Goal: Task Accomplishment & Management: Manage account settings

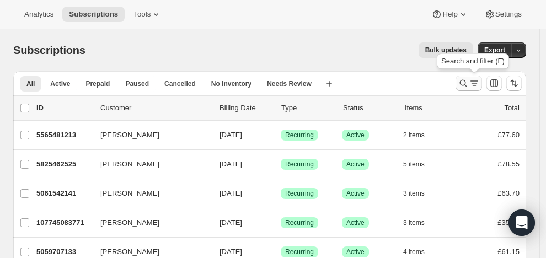
click at [468, 80] on icon "Search and filter results" at bounding box center [463, 83] width 11 height 11
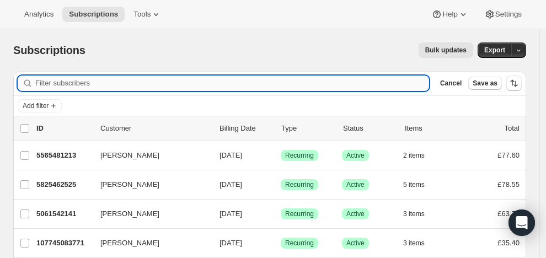
click at [139, 82] on input "Filter subscribers" at bounding box center [232, 83] width 394 height 15
paste input "Kerry Williams"
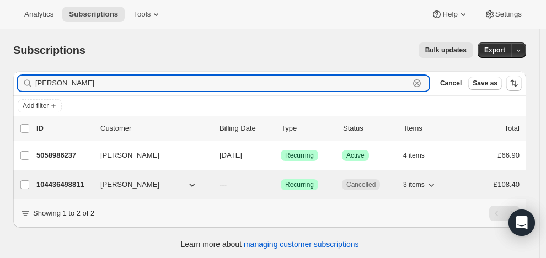
type input "Kerry Williams"
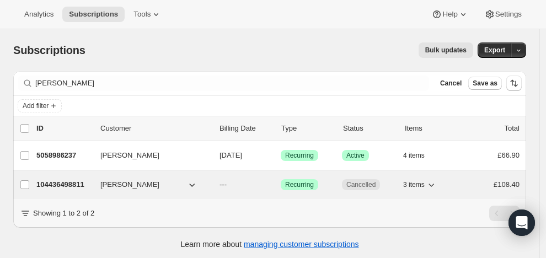
click at [93, 181] on div "104436498811 Kerry Williams --- Success Recurring Cancelled 3 items £108.40" at bounding box center [277, 184] width 483 height 15
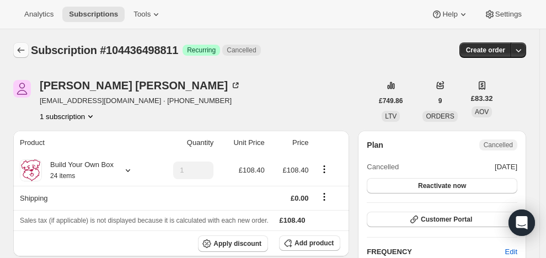
click at [19, 49] on icon "Subscriptions" at bounding box center [21, 50] width 7 height 6
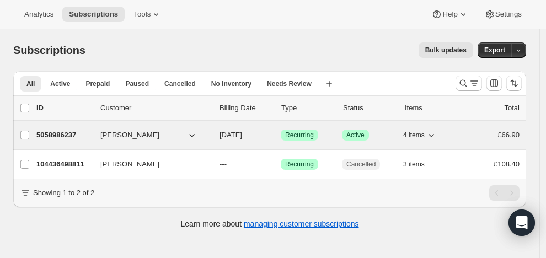
click at [85, 132] on p "5058986237" at bounding box center [63, 135] width 55 height 11
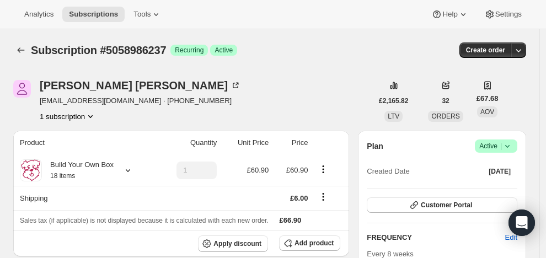
click at [498, 142] on span "Active |" at bounding box center [496, 146] width 34 height 11
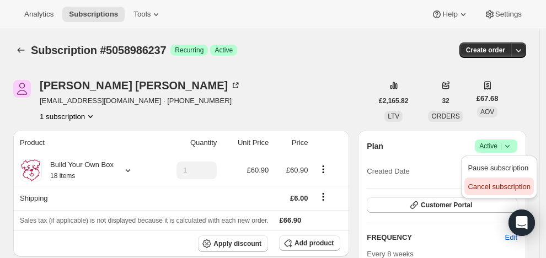
click at [489, 185] on span "Cancel subscription" at bounding box center [498, 186] width 62 height 8
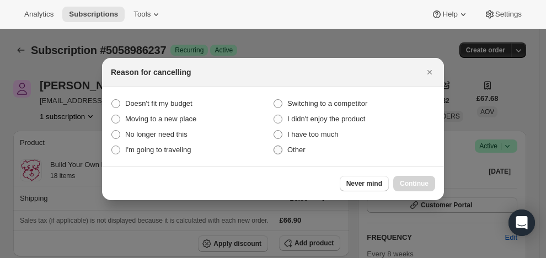
click at [279, 148] on span ":rfu:" at bounding box center [277, 150] width 9 height 9
click at [274, 146] on input "Other" at bounding box center [273, 146] width 1 height 1
radio input "true"
click at [420, 181] on span "Continue" at bounding box center [414, 183] width 29 height 9
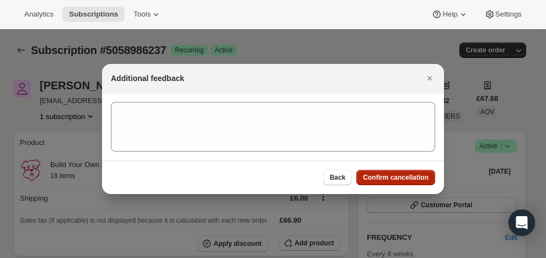
click at [416, 174] on span "Confirm cancellation" at bounding box center [396, 177] width 66 height 9
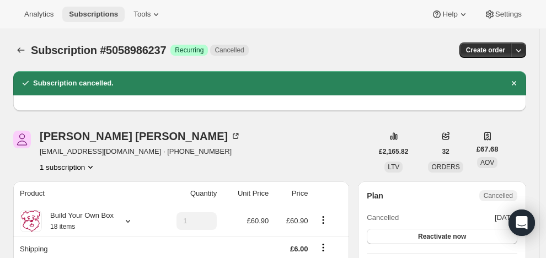
click at [97, 12] on span "Subscriptions" at bounding box center [93, 14] width 49 height 9
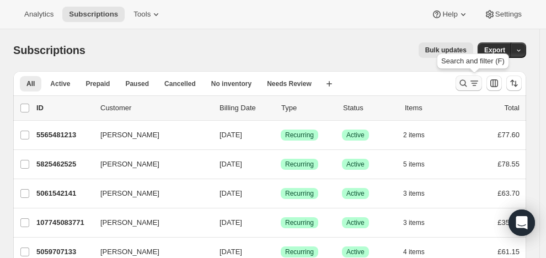
click at [469, 81] on icon "Search and filter results" at bounding box center [463, 83] width 11 height 11
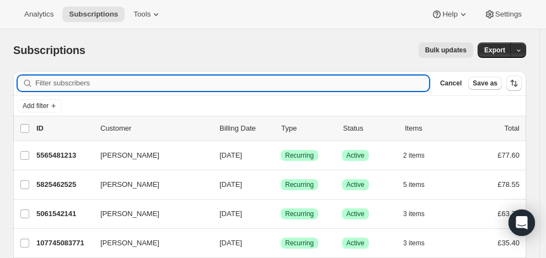
click at [57, 81] on input "Filter subscribers" at bounding box center [232, 83] width 394 height 15
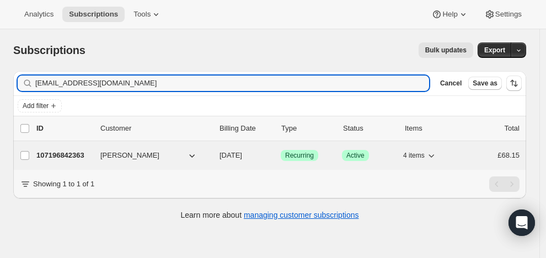
type input "[EMAIL_ADDRESS][DOMAIN_NAME]"
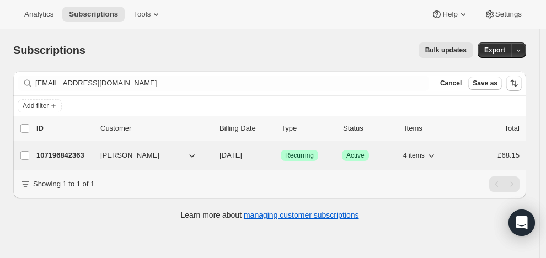
click at [72, 152] on p "107196842363" at bounding box center [63, 155] width 55 height 11
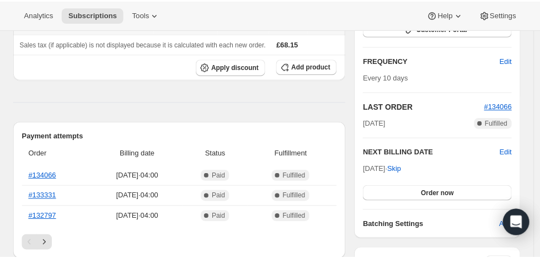
scroll to position [178, 0]
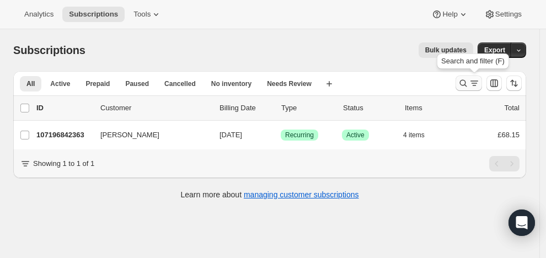
click at [468, 79] on icon "Search and filter results" at bounding box center [463, 83] width 11 height 11
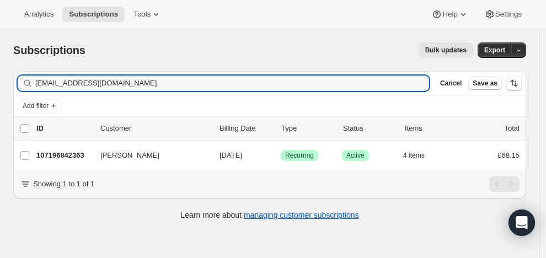
drag, startPoint x: 149, startPoint y: 82, endPoint x: -13, endPoint y: 87, distance: 162.1
click at [0, 87] on html "Analytics Subscriptions Tools Help Settings Skip to content Subscriptions. This…" at bounding box center [273, 129] width 546 height 258
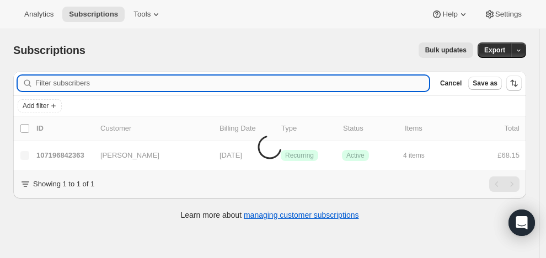
click at [54, 82] on input "Filter subscribers" at bounding box center [232, 83] width 394 height 15
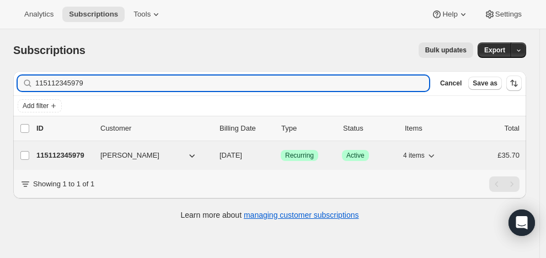
type input "115112345979"
click at [74, 154] on p "115112345979" at bounding box center [63, 155] width 55 height 11
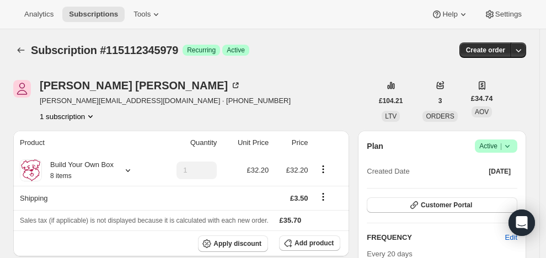
click at [496, 142] on span "Active |" at bounding box center [496, 146] width 34 height 11
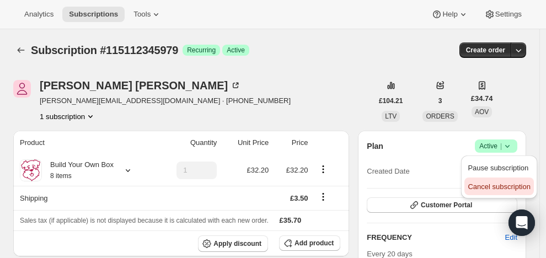
click at [487, 185] on span "Cancel subscription" at bounding box center [498, 186] width 62 height 8
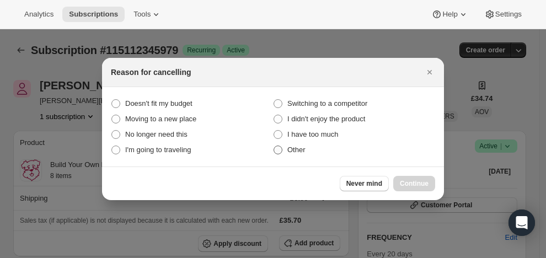
click at [282, 149] on span ":rbv:" at bounding box center [277, 150] width 9 height 9
click at [274, 146] on input "Other" at bounding box center [273, 146] width 1 height 1
radio input "true"
click at [421, 180] on span "Continue" at bounding box center [414, 183] width 29 height 9
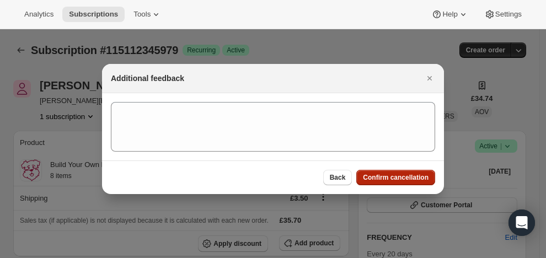
click at [414, 176] on span "Confirm cancellation" at bounding box center [396, 177] width 66 height 9
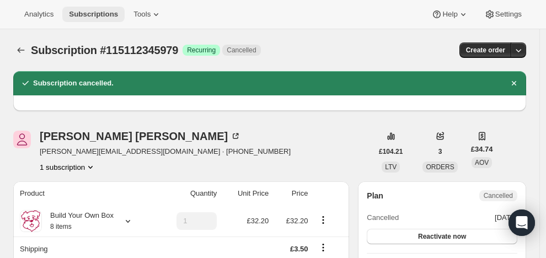
click at [83, 11] on span "Subscriptions" at bounding box center [93, 14] width 49 height 9
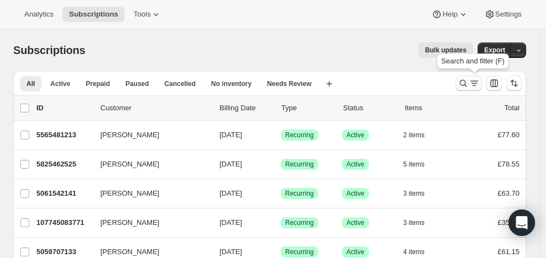
click at [467, 79] on icon "Search and filter results" at bounding box center [463, 83] width 11 height 11
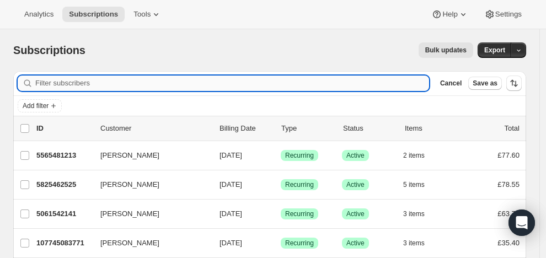
click at [64, 84] on input "Filter subscribers" at bounding box center [232, 83] width 394 height 15
paste input "Tulwar Zoe"
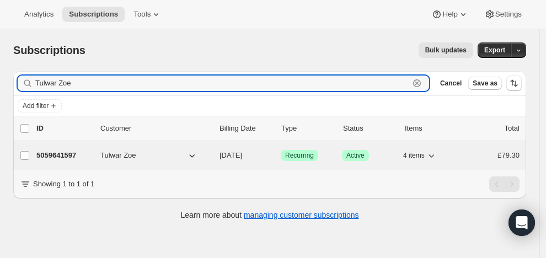
type input "Tulwar Zoe"
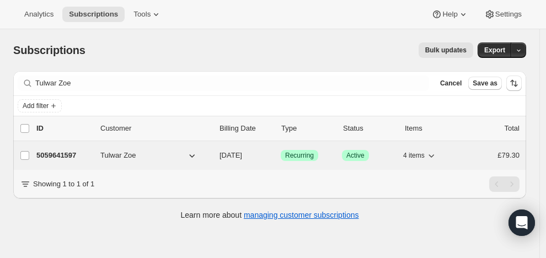
click at [72, 152] on p "5059641597" at bounding box center [63, 155] width 55 height 11
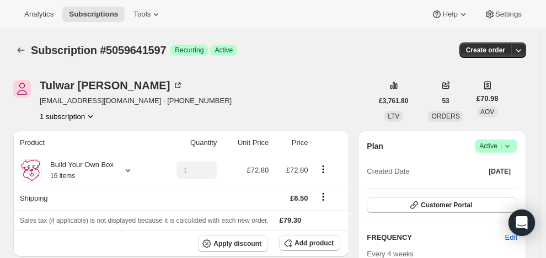
click at [498, 142] on span "Active |" at bounding box center [496, 146] width 34 height 11
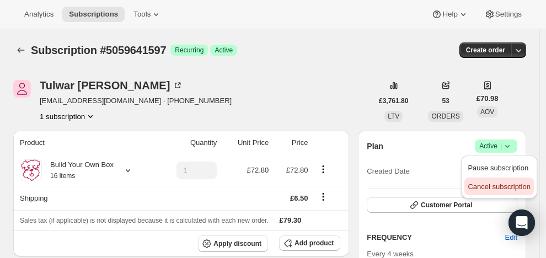
click at [485, 182] on span "Cancel subscription" at bounding box center [498, 186] width 62 height 8
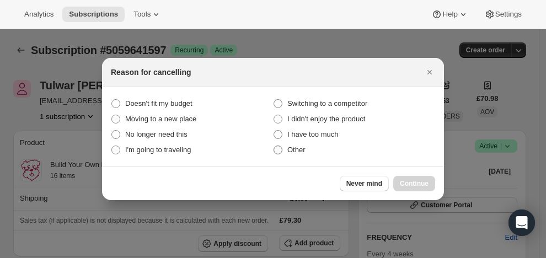
click at [281, 148] on span ":rs6:" at bounding box center [277, 150] width 9 height 9
click at [274, 146] on input "Other" at bounding box center [273, 146] width 1 height 1
radio input "true"
click at [412, 181] on span "Continue" at bounding box center [414, 183] width 29 height 9
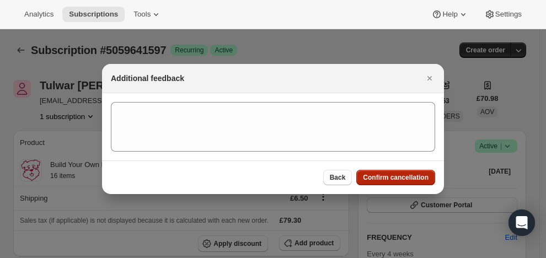
click at [400, 173] on span "Confirm cancellation" at bounding box center [396, 177] width 66 height 9
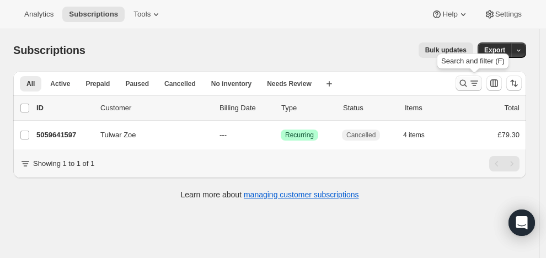
click at [467, 79] on icon "Search and filter results" at bounding box center [463, 83] width 11 height 11
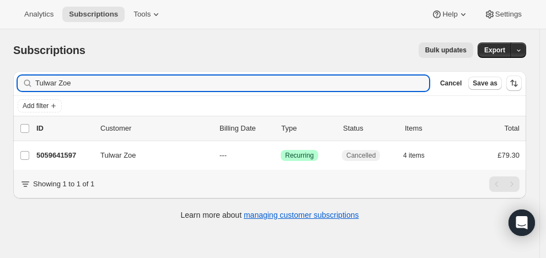
drag, startPoint x: 74, startPoint y: 82, endPoint x: 27, endPoint y: 76, distance: 47.2
click at [27, 76] on div "Tulwar [PERSON_NAME]" at bounding box center [223, 83] width 411 height 15
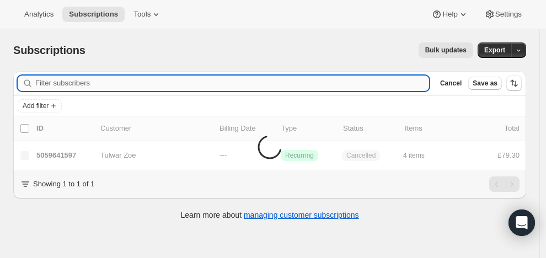
click at [48, 82] on input "Filter subscribers" at bounding box center [232, 83] width 394 height 15
drag, startPoint x: 48, startPoint y: 82, endPoint x: 58, endPoint y: 93, distance: 14.8
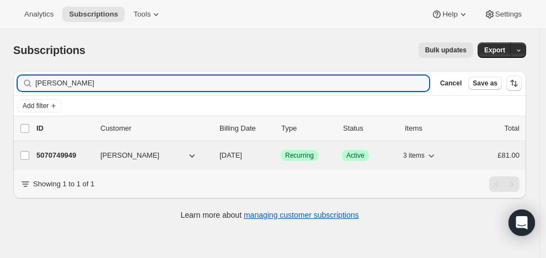
type input "Mike Sapsford"
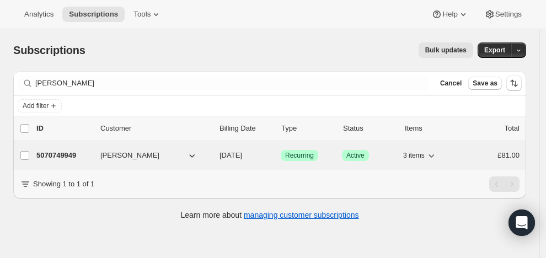
click at [63, 150] on p "5070749949" at bounding box center [63, 155] width 55 height 11
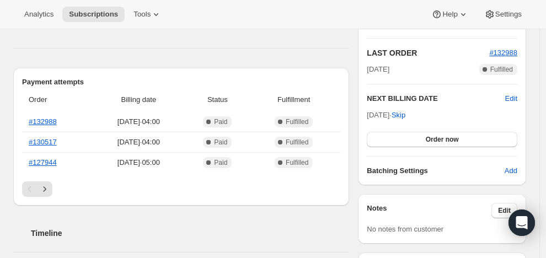
scroll to position [232, 0]
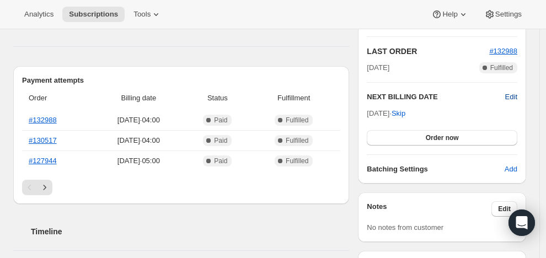
click at [514, 92] on span "Edit" at bounding box center [511, 97] width 12 height 11
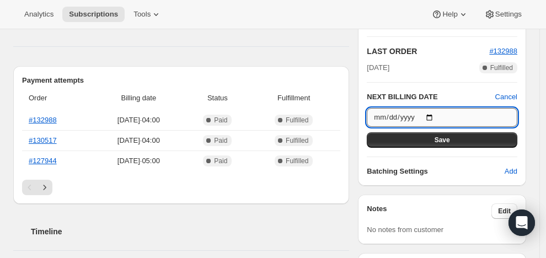
click at [438, 116] on input "2025-09-23" at bounding box center [442, 117] width 150 height 19
type input "2025-08-21"
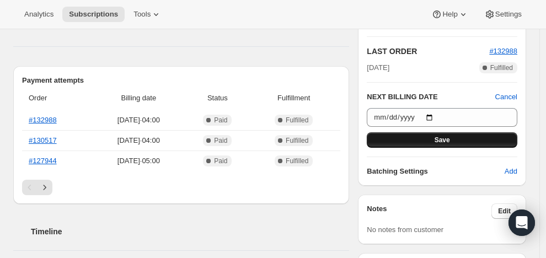
click at [443, 136] on span "Save" at bounding box center [441, 140] width 15 height 9
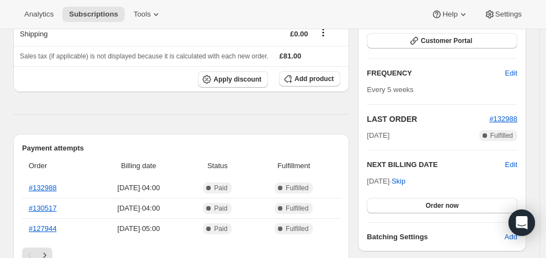
scroll to position [0, 0]
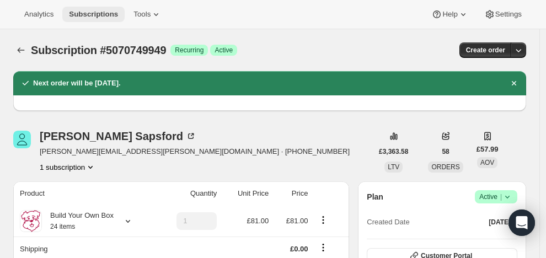
click at [113, 9] on button "Subscriptions" at bounding box center [93, 14] width 62 height 15
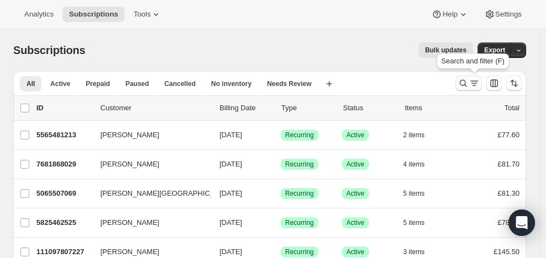
click at [466, 78] on icon "Search and filter results" at bounding box center [463, 83] width 11 height 11
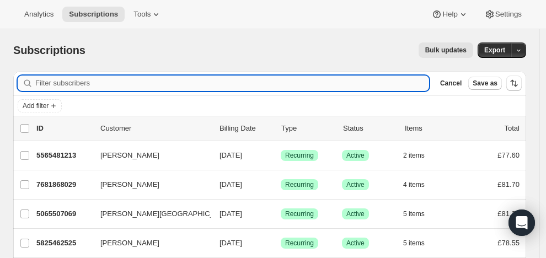
click at [221, 82] on input "Filter subscribers" at bounding box center [232, 83] width 394 height 15
paste input "[PERSON_NAME]"
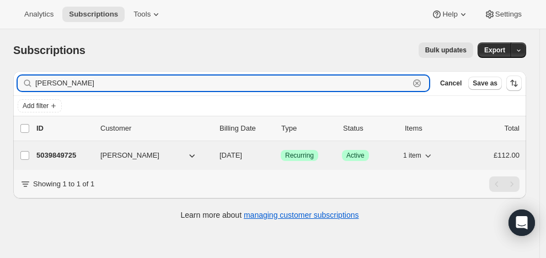
type input "[PERSON_NAME]"
click at [78, 152] on p "5039849725" at bounding box center [63, 155] width 55 height 11
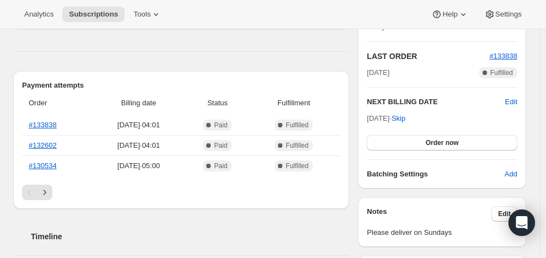
scroll to position [231, 0]
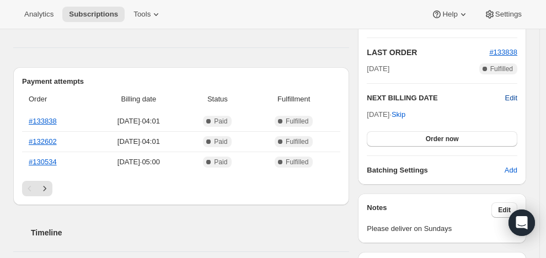
click at [514, 95] on span "Edit" at bounding box center [511, 98] width 12 height 11
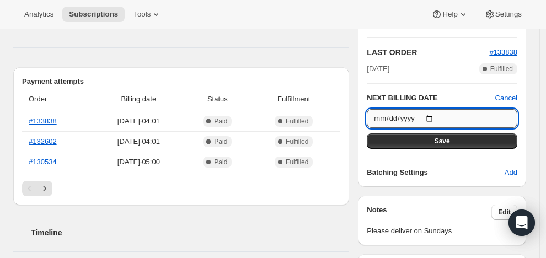
click at [438, 116] on input "2025-08-19" at bounding box center [442, 118] width 150 height 19
type input "2025-09-02"
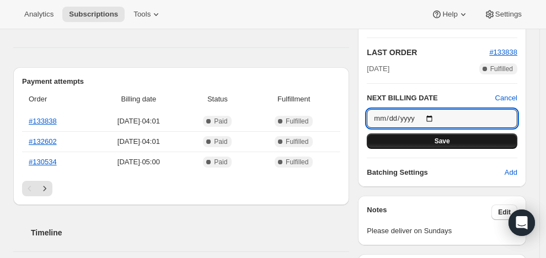
click at [468, 137] on button "Save" at bounding box center [442, 140] width 150 height 15
